Goal: Task Accomplishment & Management: Manage account settings

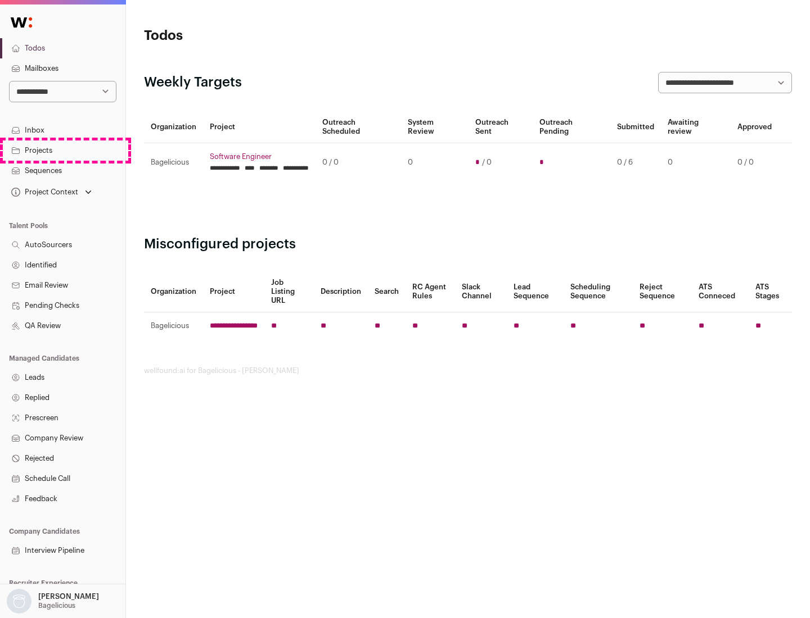
click at [62, 150] on link "Projects" at bounding box center [62, 151] width 125 height 20
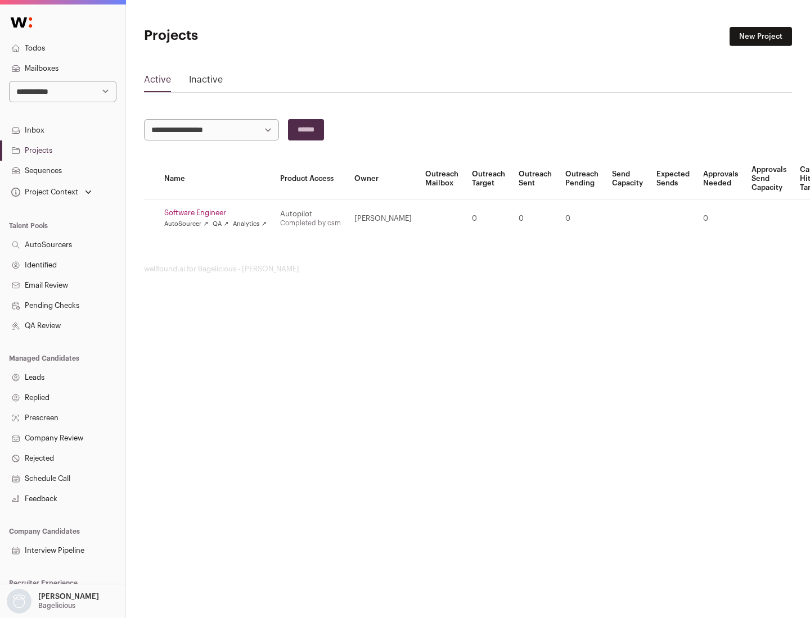
click at [219, 213] on link "Software Engineer" at bounding box center [215, 213] width 102 height 9
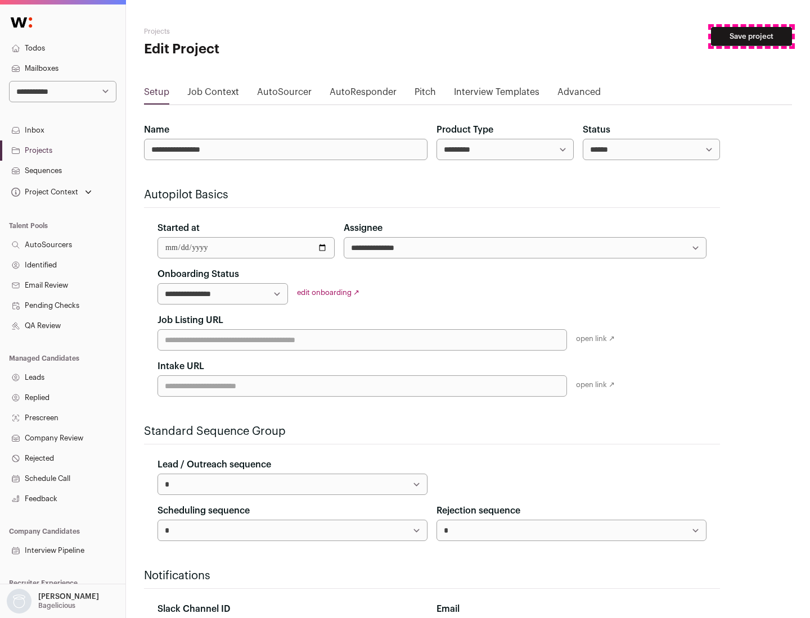
click at [751, 37] on button "Save project" at bounding box center [751, 36] width 81 height 19
